Goal: Information Seeking & Learning: Learn about a topic

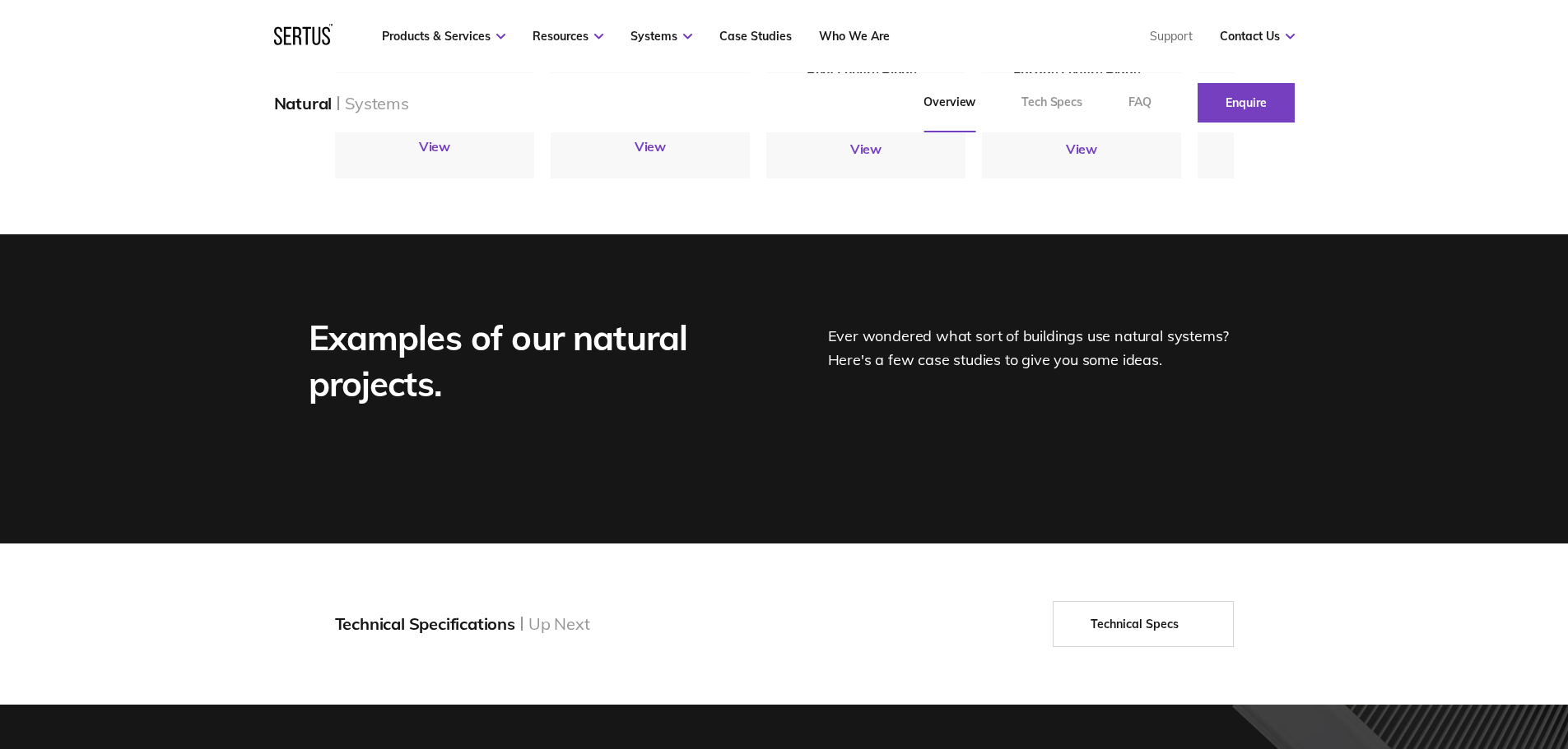
scroll to position [1840, 0]
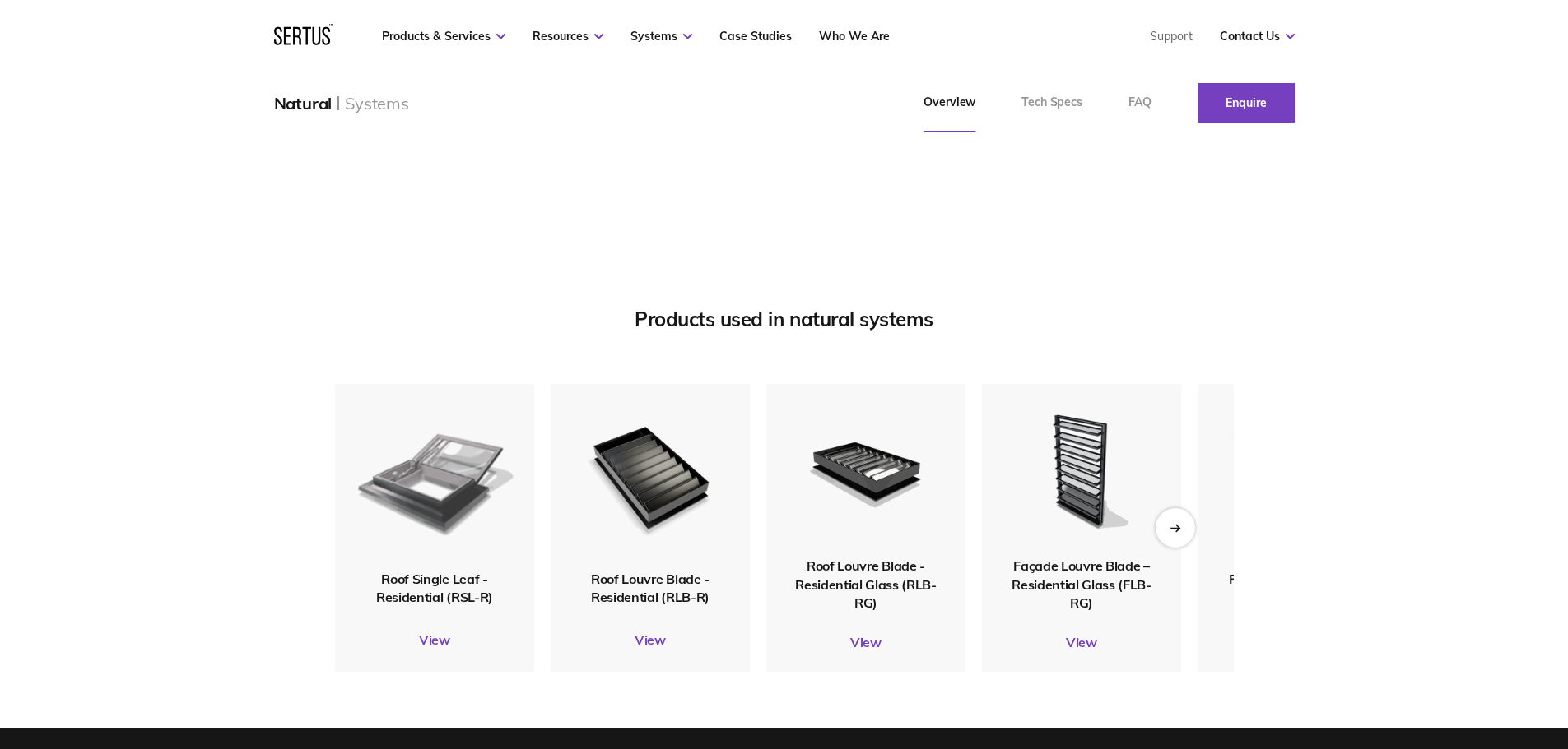
click at [452, 537] on img at bounding box center [434, 476] width 160 height 190
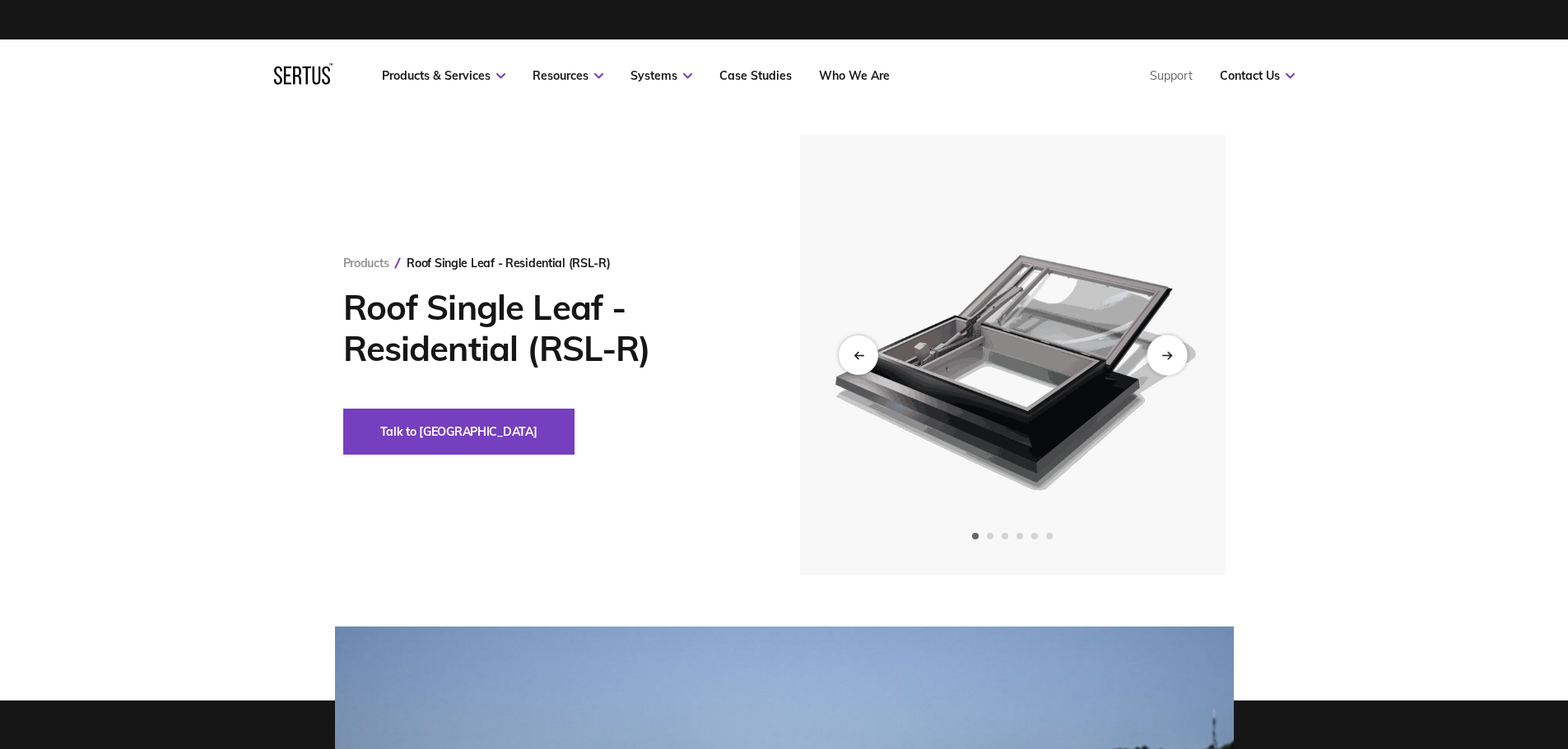
click at [1167, 362] on div "Next slide" at bounding box center [1167, 355] width 41 height 41
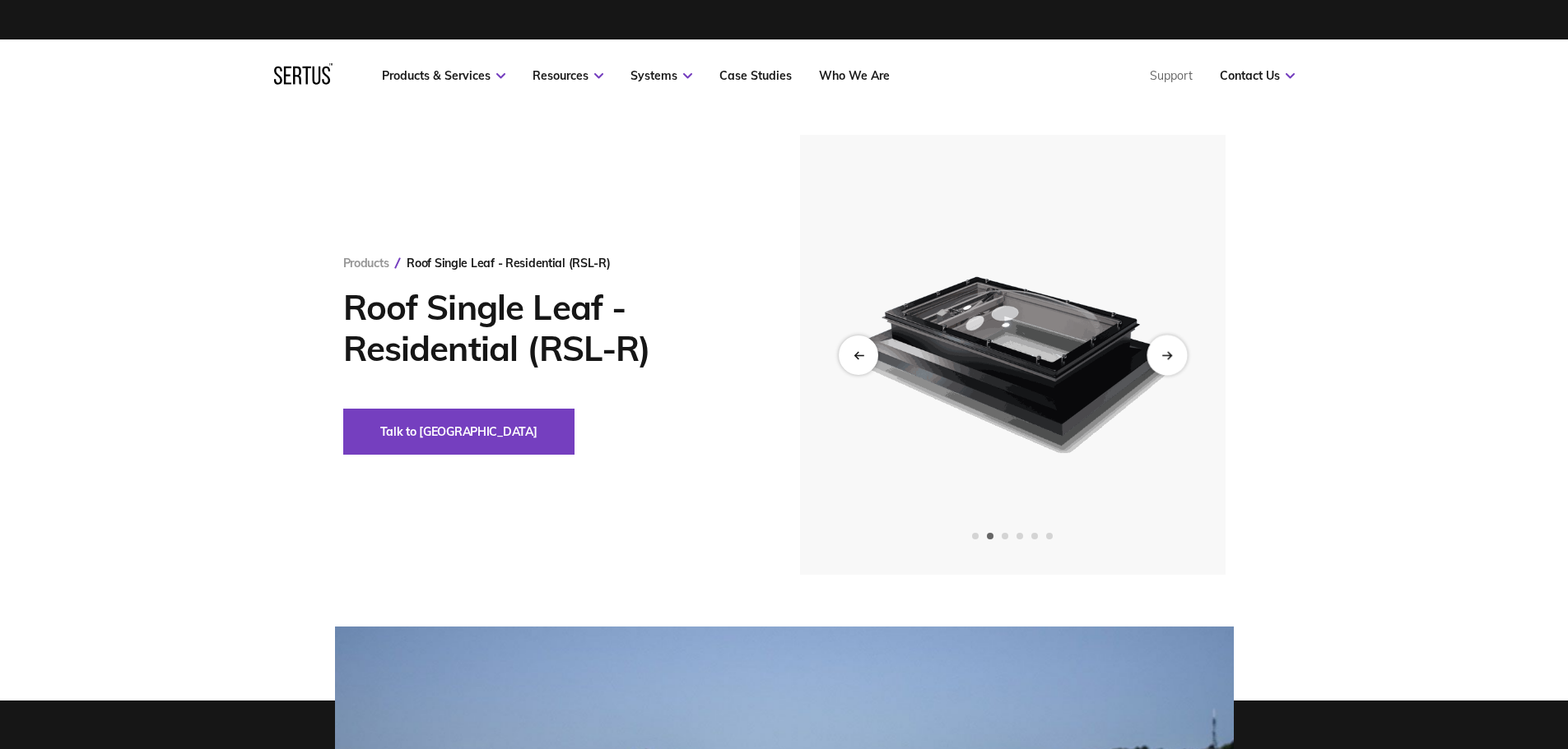
click at [1167, 362] on div "Next slide" at bounding box center [1167, 355] width 41 height 41
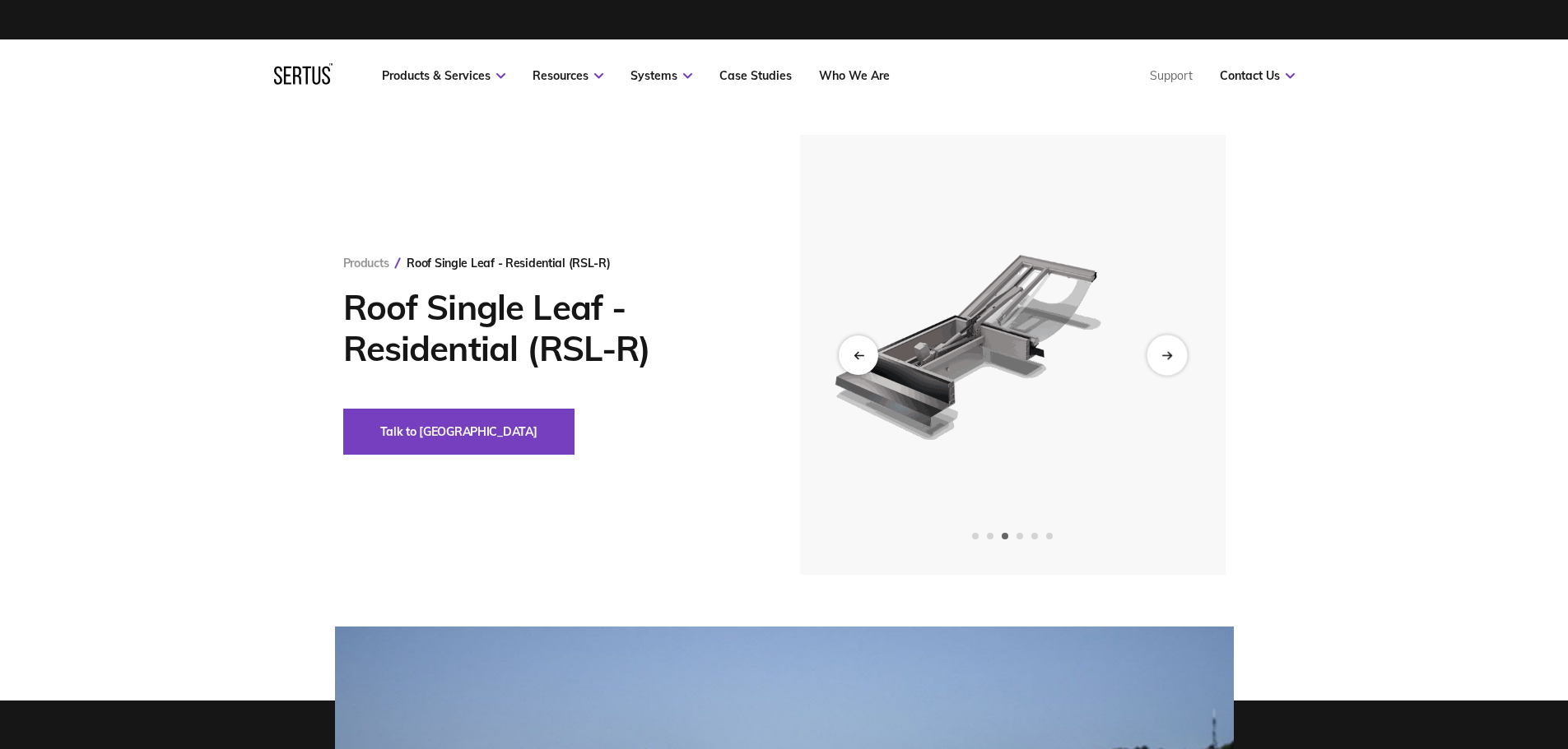
click at [1167, 362] on div "Next slide" at bounding box center [1167, 355] width 41 height 41
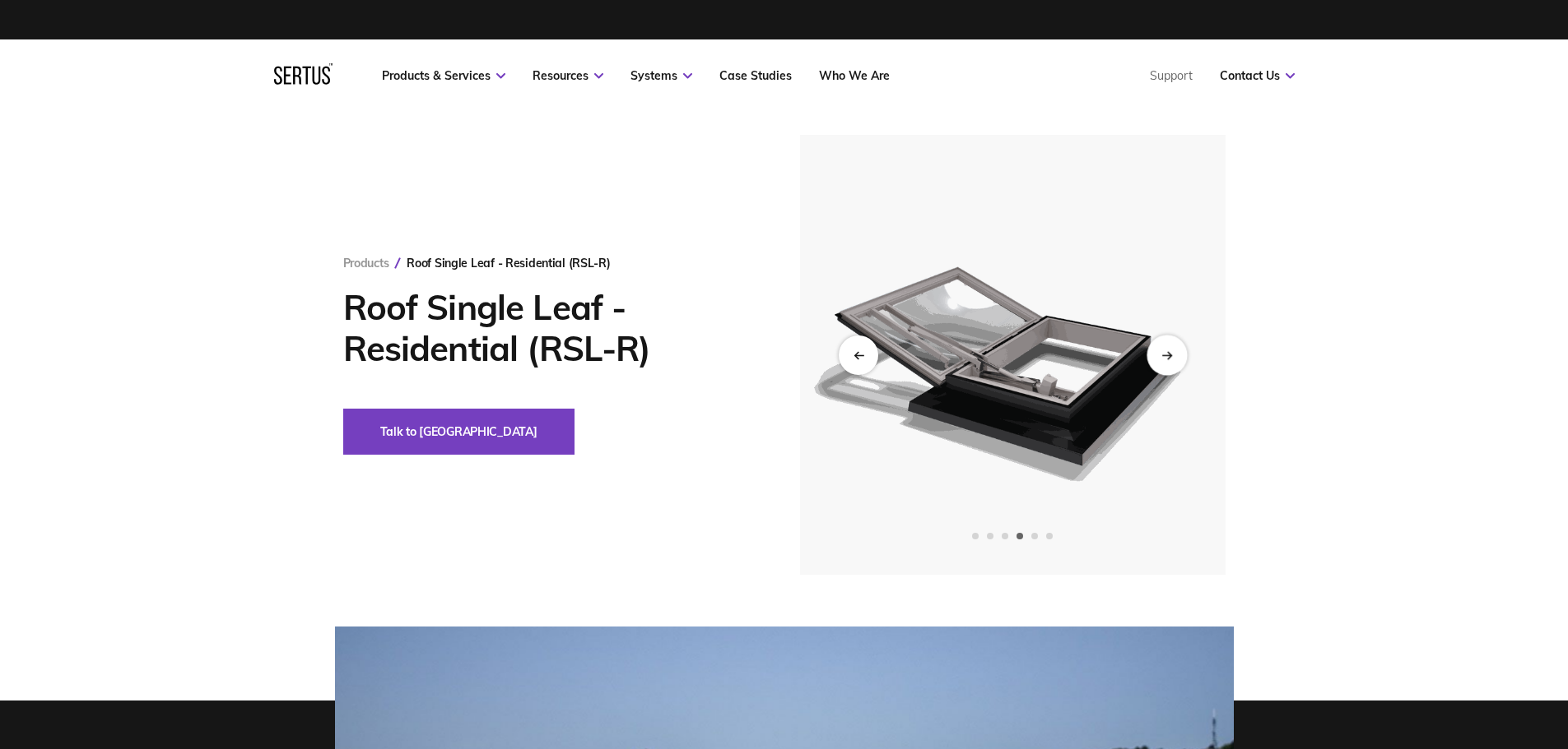
click at [1167, 362] on div "Next slide" at bounding box center [1167, 355] width 41 height 41
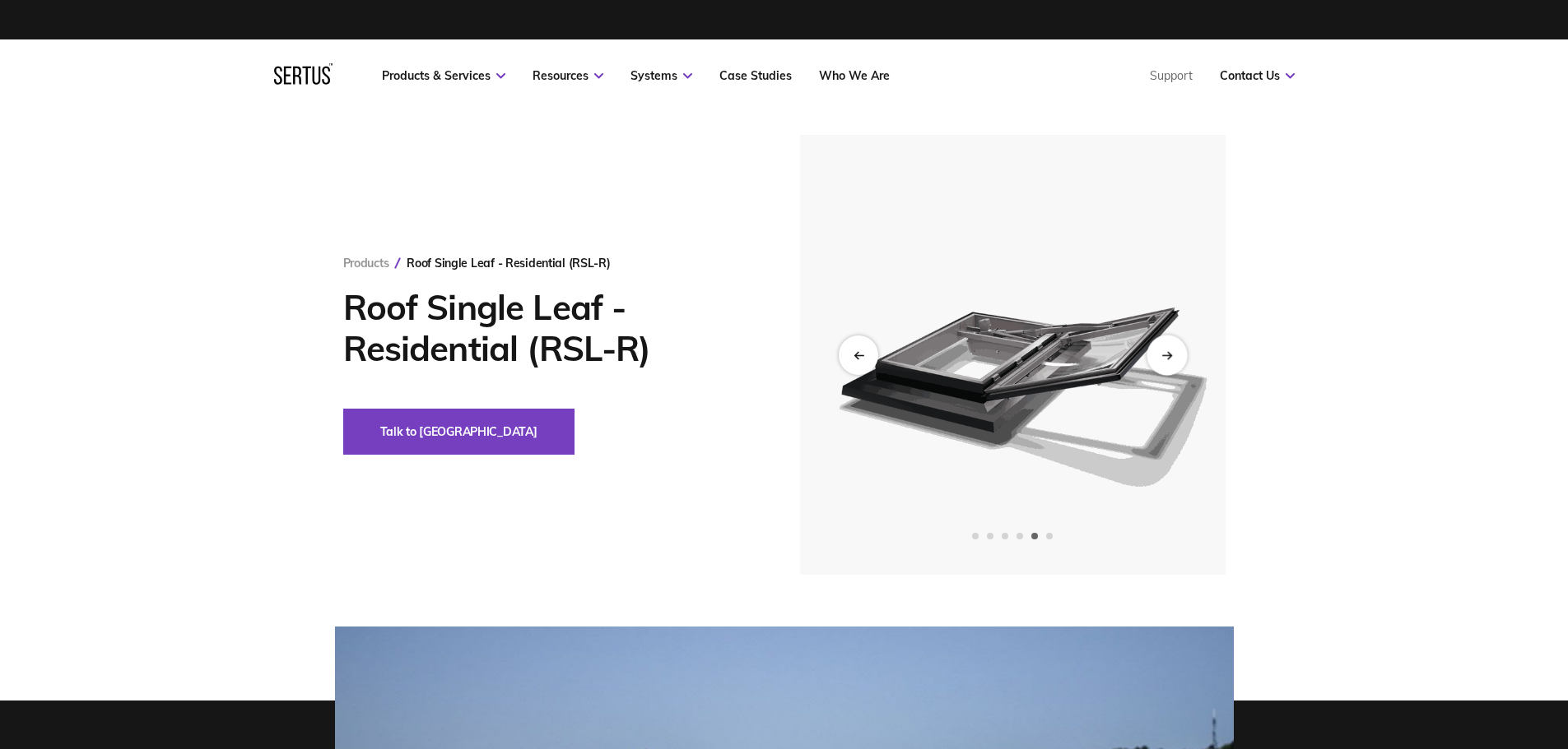
click at [1172, 357] on icon "Next slide" at bounding box center [1167, 355] width 11 height 9
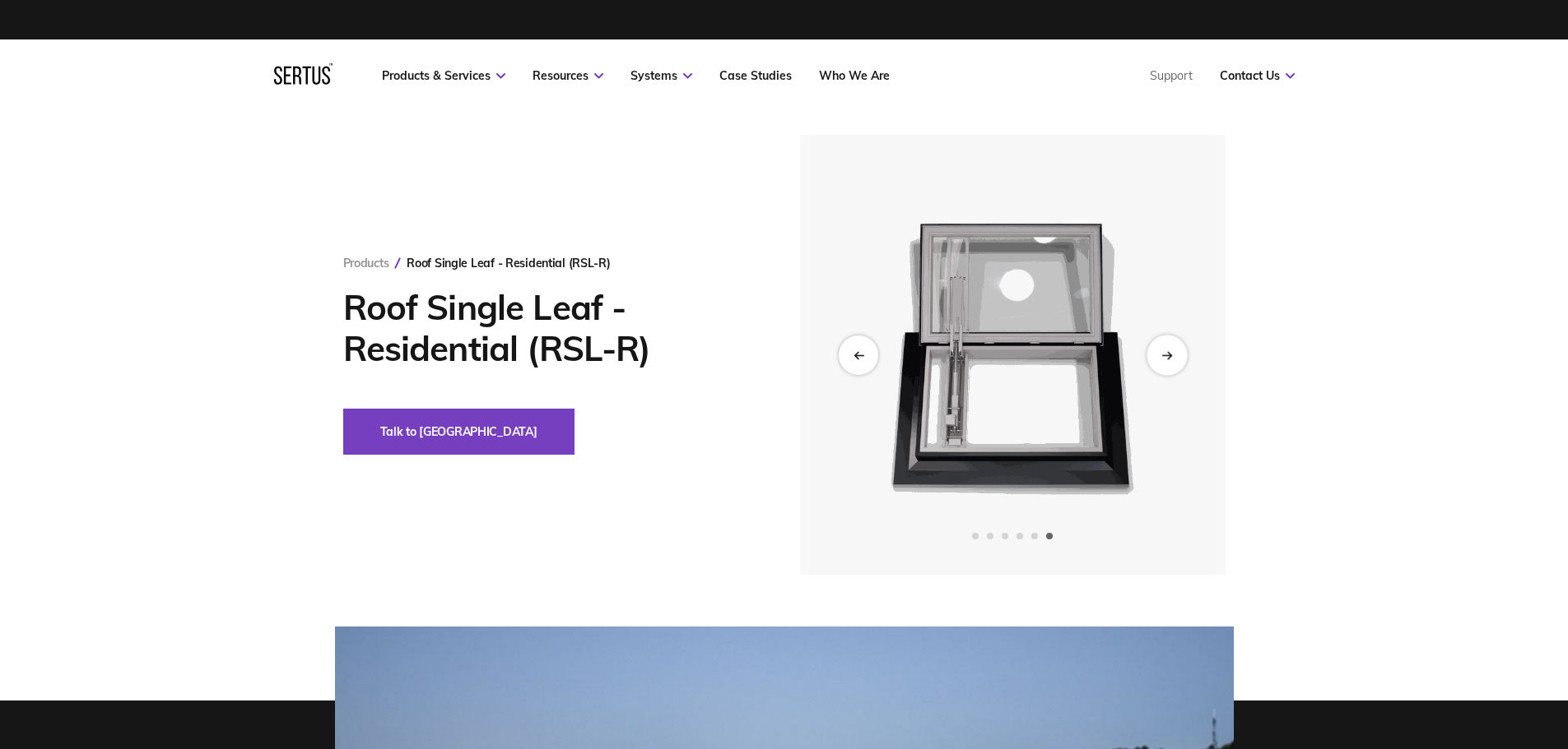
click at [1169, 366] on div "Next slide" at bounding box center [1167, 355] width 41 height 41
click at [862, 344] on div "Previous slide" at bounding box center [858, 355] width 41 height 41
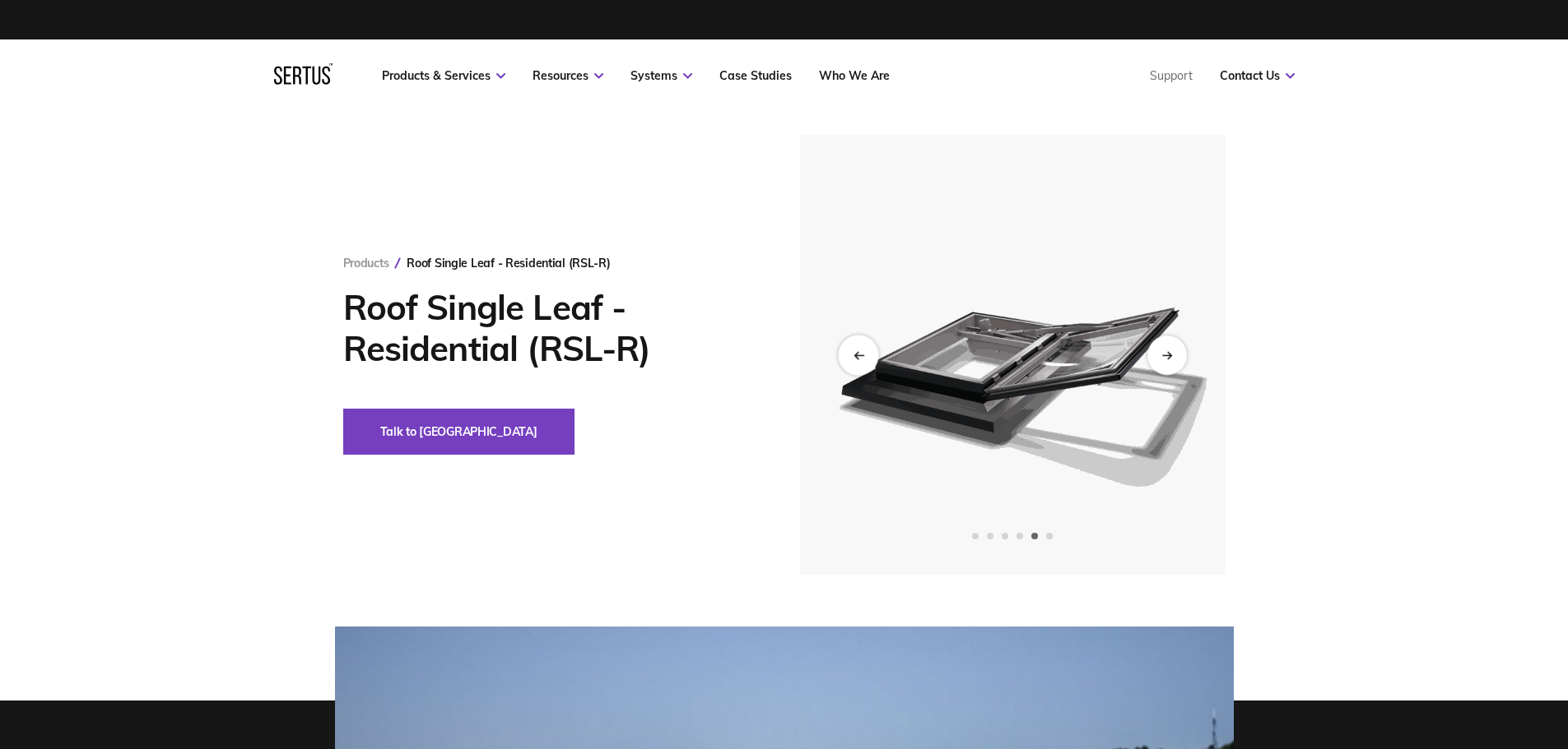
click at [865, 352] on div "Previous slide" at bounding box center [858, 355] width 41 height 41
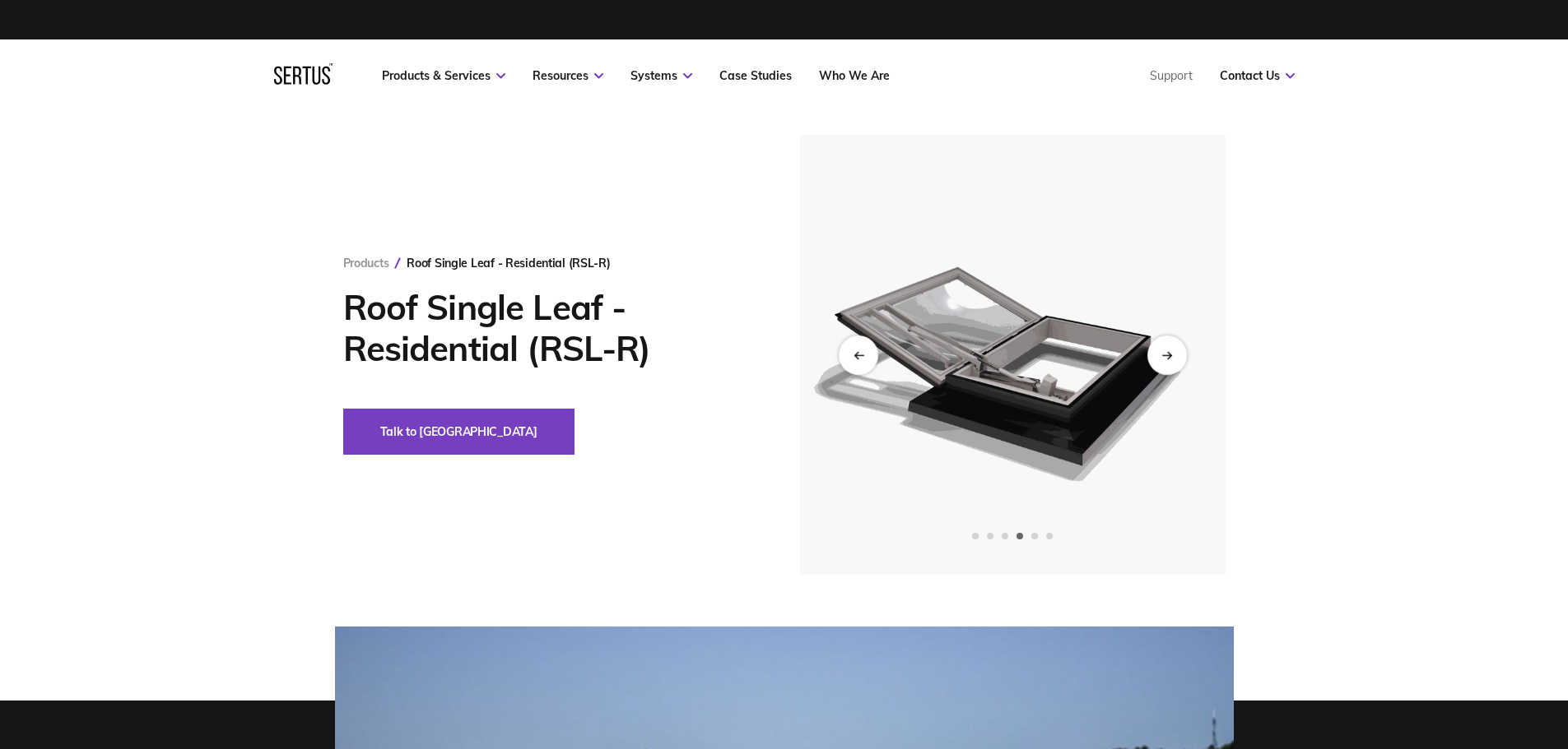
click at [1136, 356] on img at bounding box center [1011, 355] width 404 height 440
click at [861, 365] on div "Previous slide" at bounding box center [858, 355] width 41 height 41
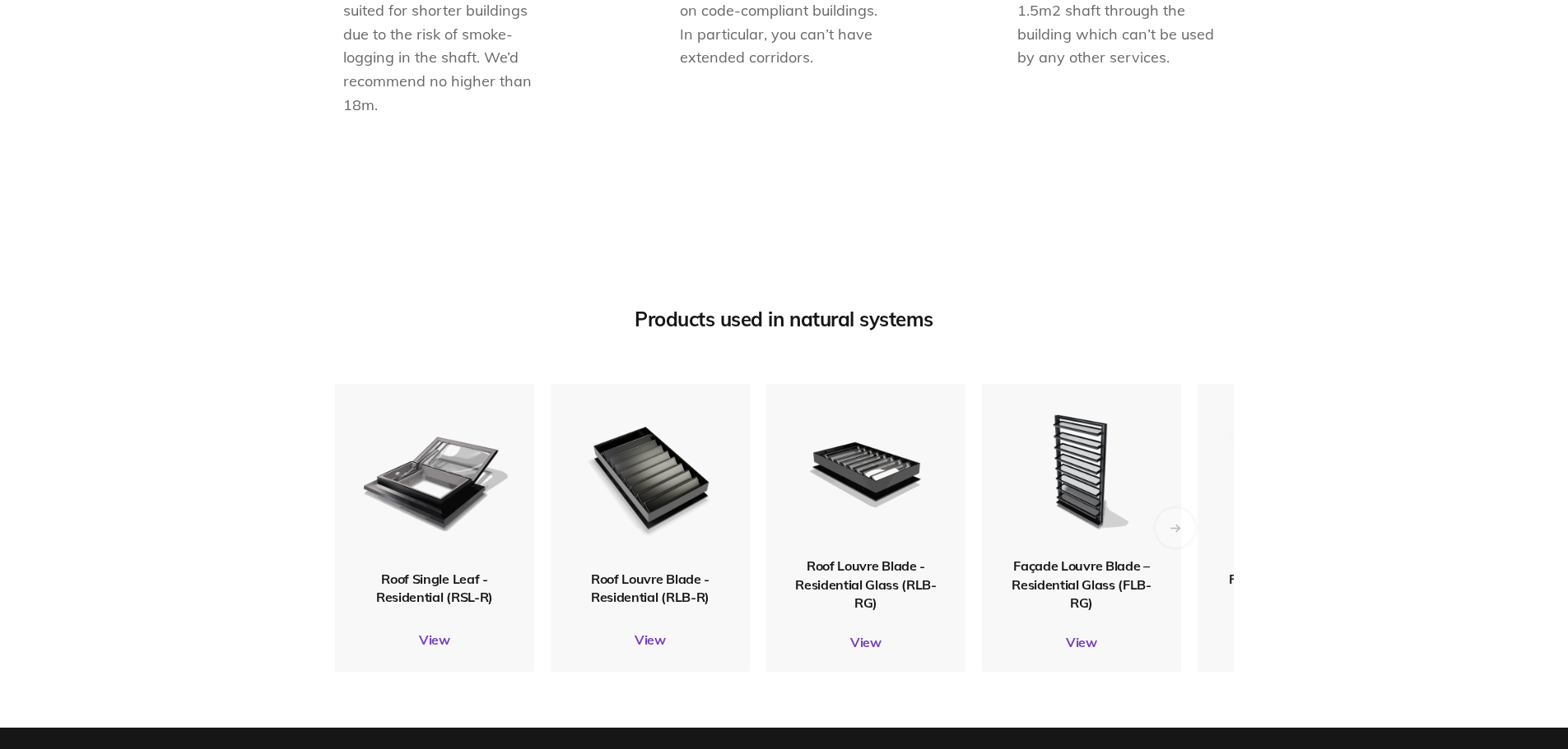
scroll to position [1901, 0]
